Goal: Information Seeking & Learning: Check status

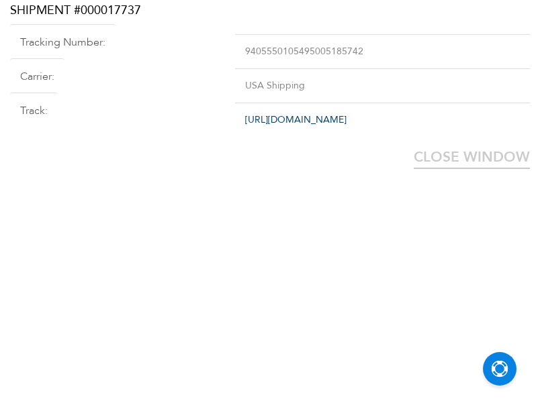
scroll to position [5, 0]
click at [321, 120] on link "[URL][DOMAIN_NAME]" at bounding box center [295, 119] width 101 height 13
click at [235, 56] on td "9405550105796004800675" at bounding box center [382, 52] width 295 height 34
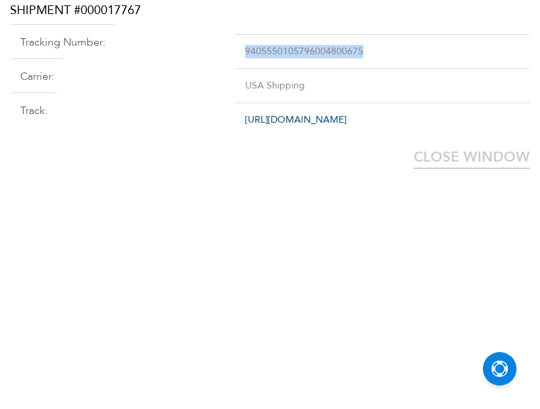
copy td "9405550105796004800675"
